Goal: Transaction & Acquisition: Purchase product/service

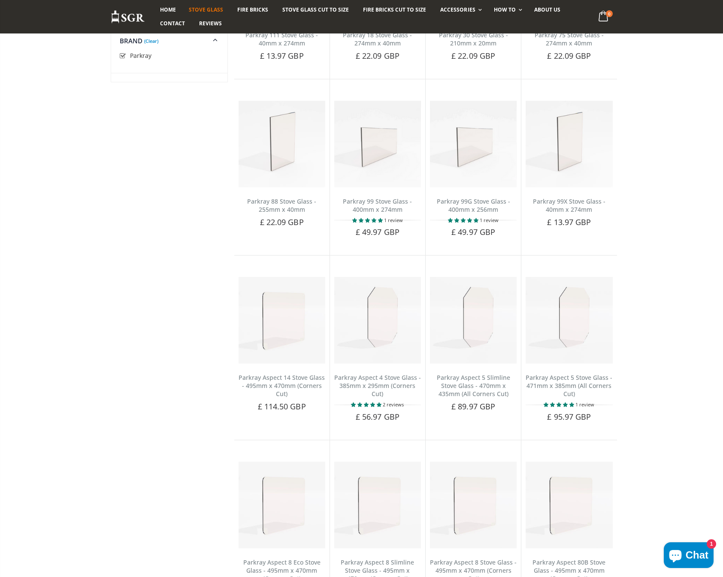
scroll to position [214, 0]
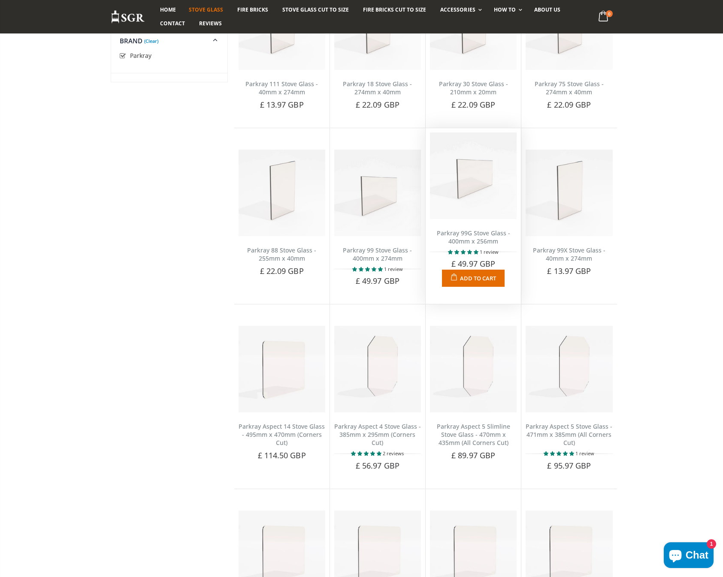
click at [470, 234] on link "Parkray 99G Stove Glass - 400mm x 256mm" at bounding box center [473, 237] width 73 height 16
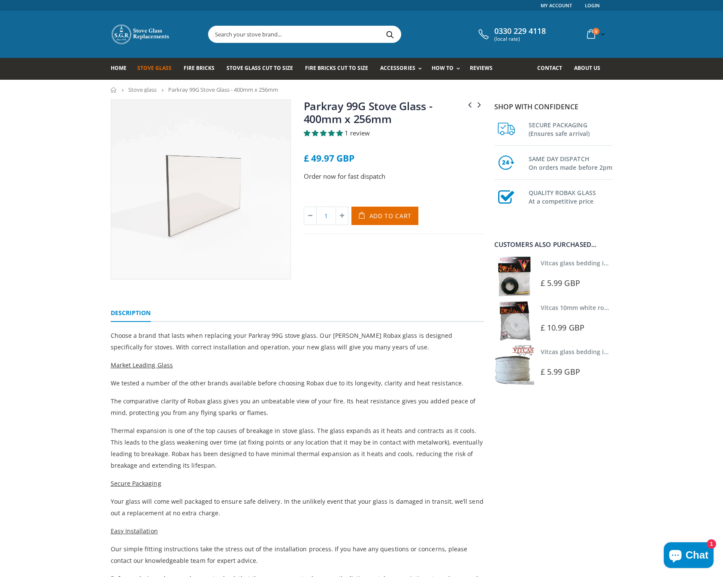
click at [579, 307] on link "Vitcas 10mm white rope kit - includes rope seal and glue!" at bounding box center [624, 308] width 168 height 8
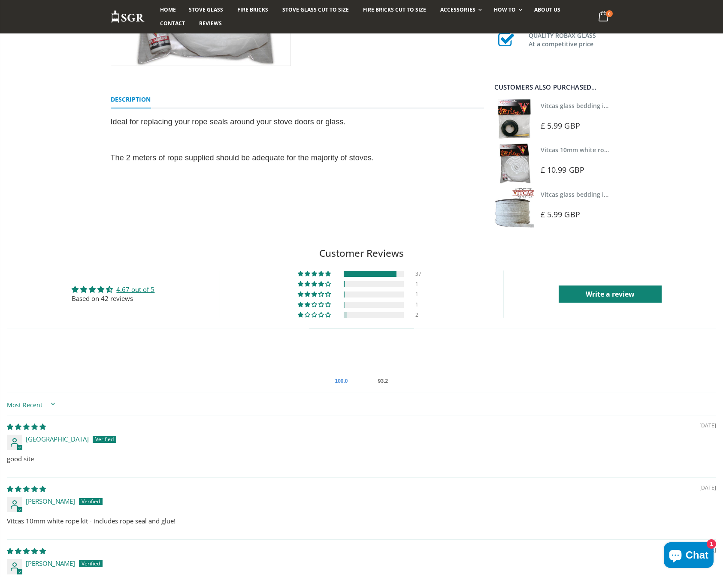
scroll to position [214, 0]
click at [702, 555] on span "Chat" at bounding box center [696, 555] width 23 height 13
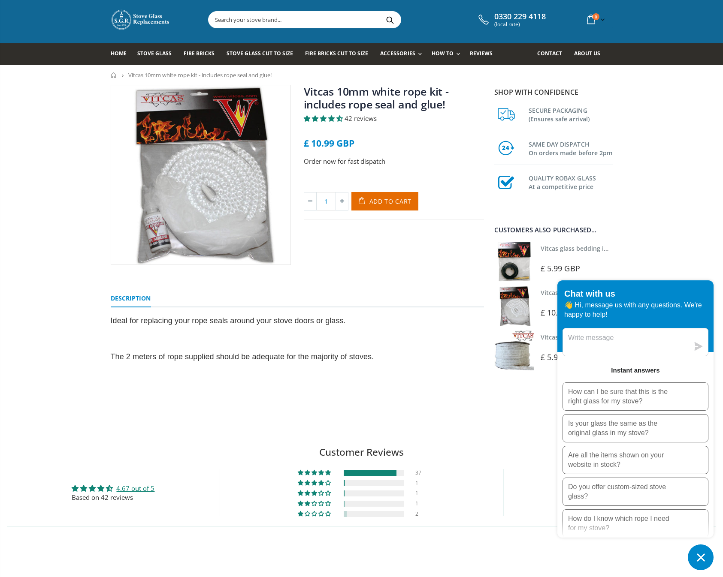
scroll to position [0, 0]
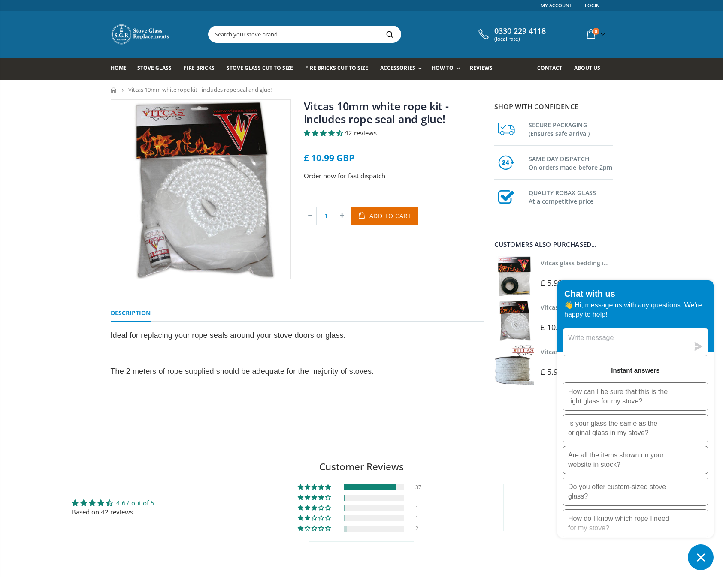
click at [697, 555] on icon "Chat window" at bounding box center [701, 558] width 8 height 8
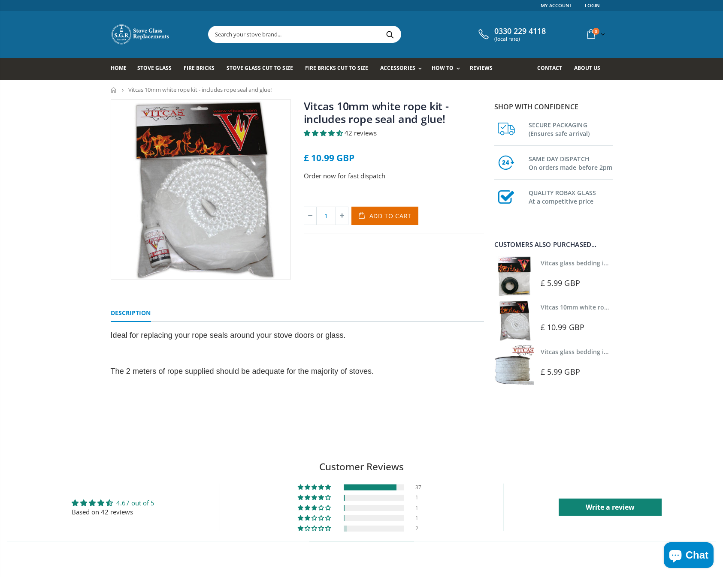
click at [311, 105] on link "Vitcas 10mm white rope kit - includes rope seal and glue!" at bounding box center [376, 112] width 145 height 27
drag, startPoint x: 130, startPoint y: 89, endPoint x: 199, endPoint y: 90, distance: 69.5
click at [199, 90] on span "Vitcas 10mm white rope kit - includes rope seal and glue!" at bounding box center [199, 90] width 143 height 8
copy span "Vitcas 10mm white rope kit"
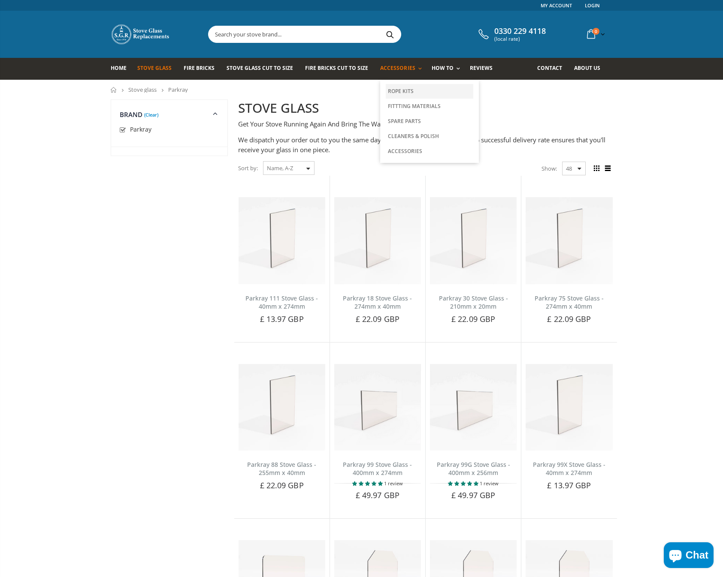
click at [404, 90] on link "Rope Kits" at bounding box center [430, 91] width 88 height 15
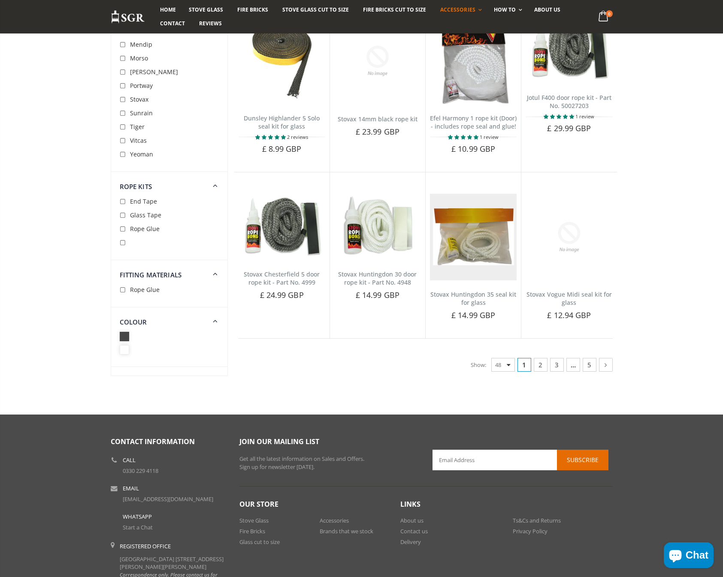
scroll to position [1983, 0]
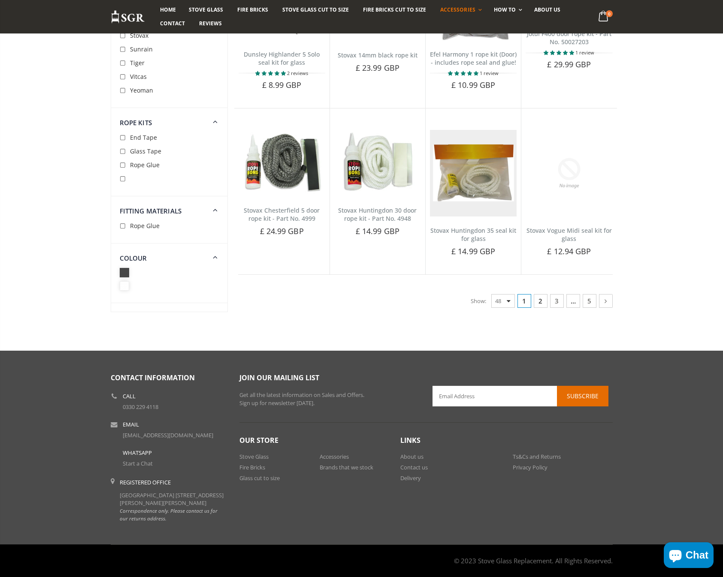
click at [540, 296] on link "2" at bounding box center [541, 301] width 14 height 14
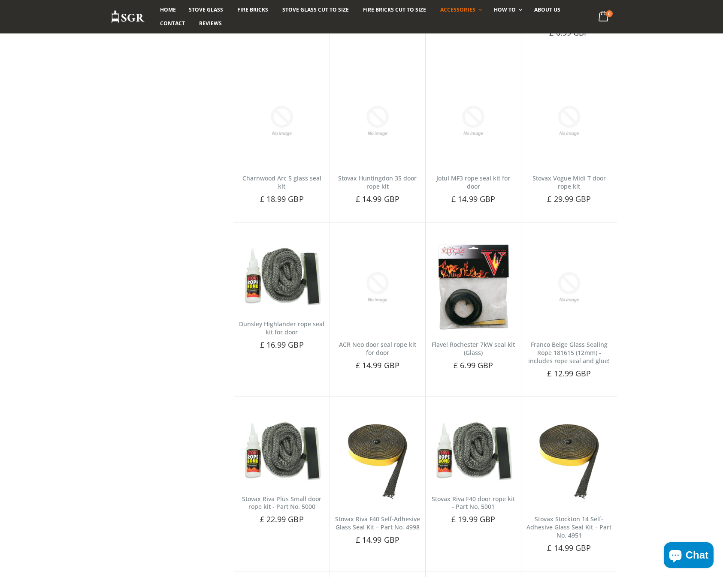
scroll to position [1904, 0]
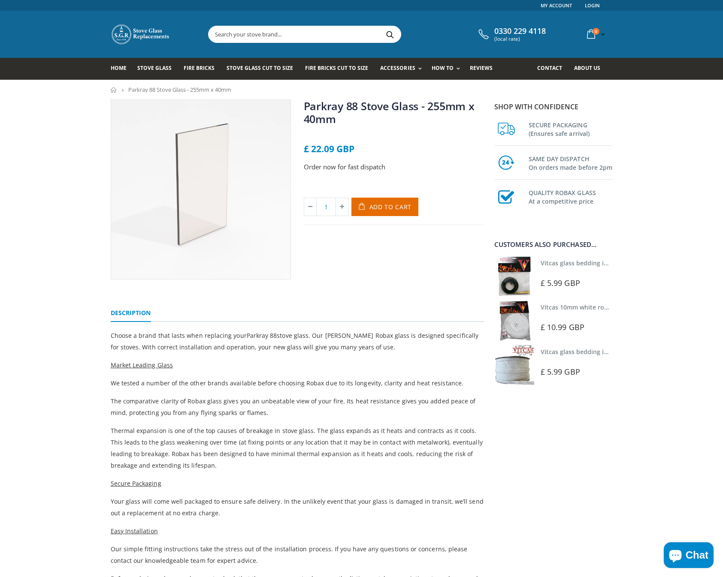
drag, startPoint x: 288, startPoint y: 33, endPoint x: 223, endPoint y: 36, distance: 64.9
click at [223, 36] on input "text" at bounding box center [352, 34] width 288 height 16
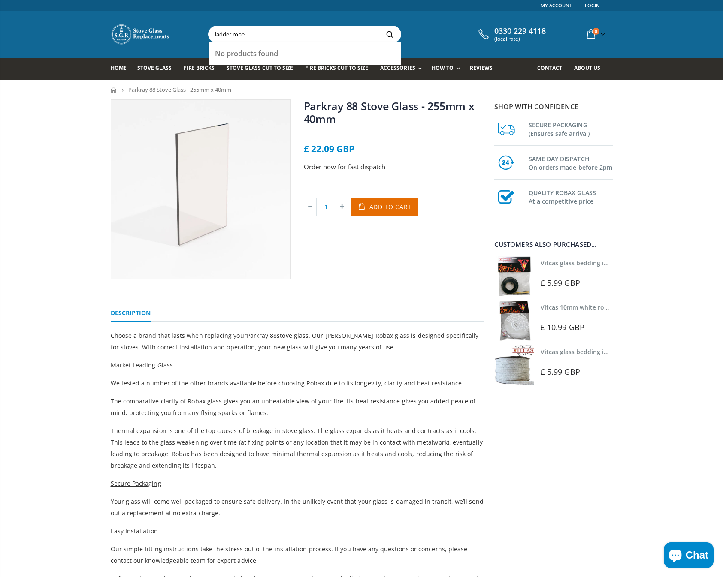
type input "ladder rope"
click at [380, 26] on button "Search" at bounding box center [389, 34] width 19 height 16
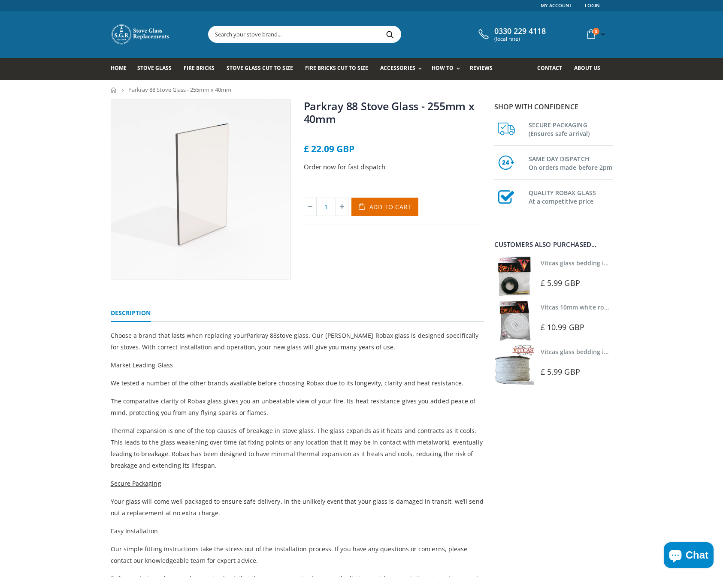
click at [299, 34] on input "text" at bounding box center [352, 34] width 288 height 16
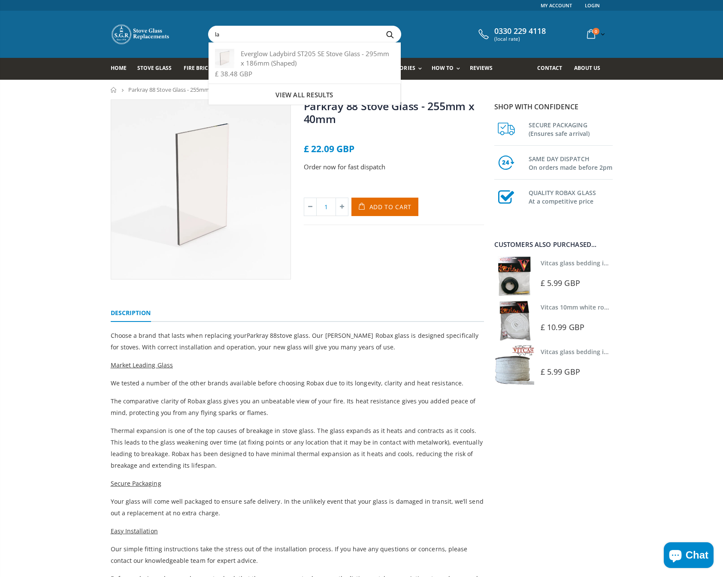
type input "l"
